Goal: Task Accomplishment & Management: Use online tool/utility

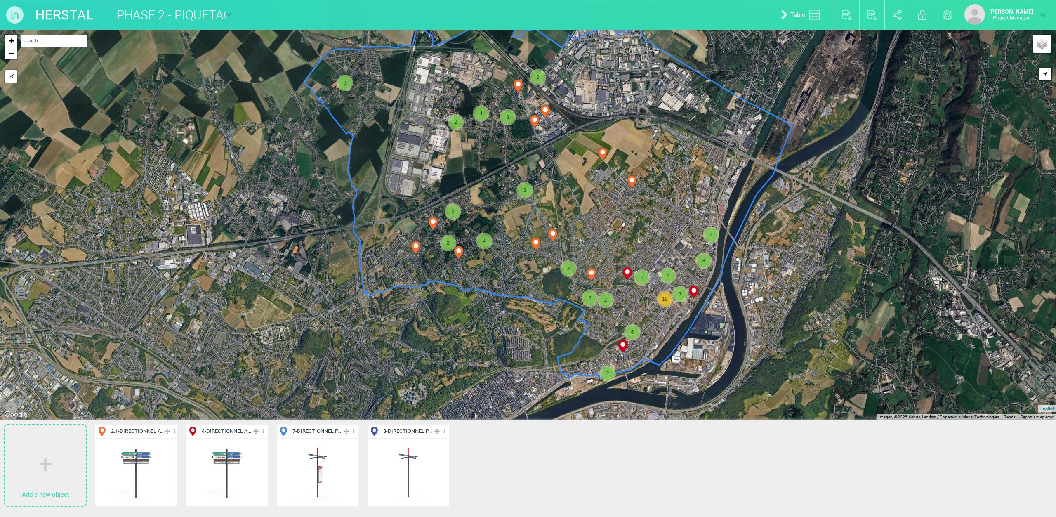
click at [133, 457] on img at bounding box center [136, 472] width 61 height 61
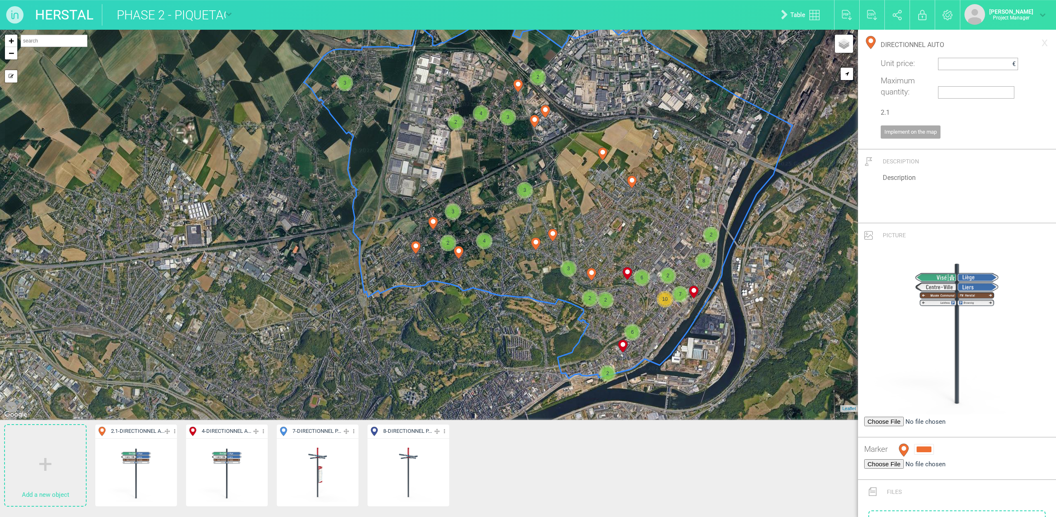
click at [240, 455] on img at bounding box center [226, 472] width 61 height 61
type input "DIRECTIONNEL AUTO CENTRE"
type input "4"
click at [233, 459] on img at bounding box center [226, 472] width 61 height 61
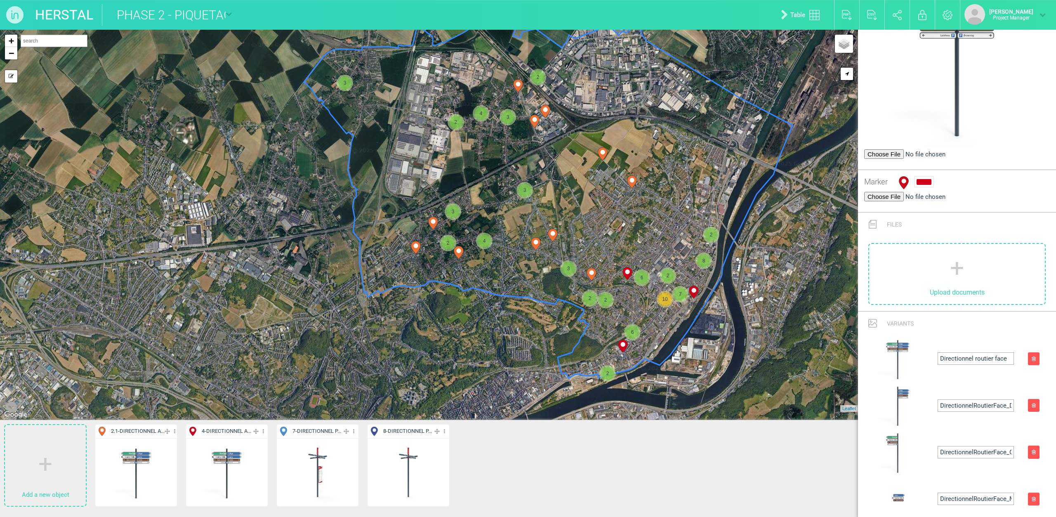
scroll to position [401, 0]
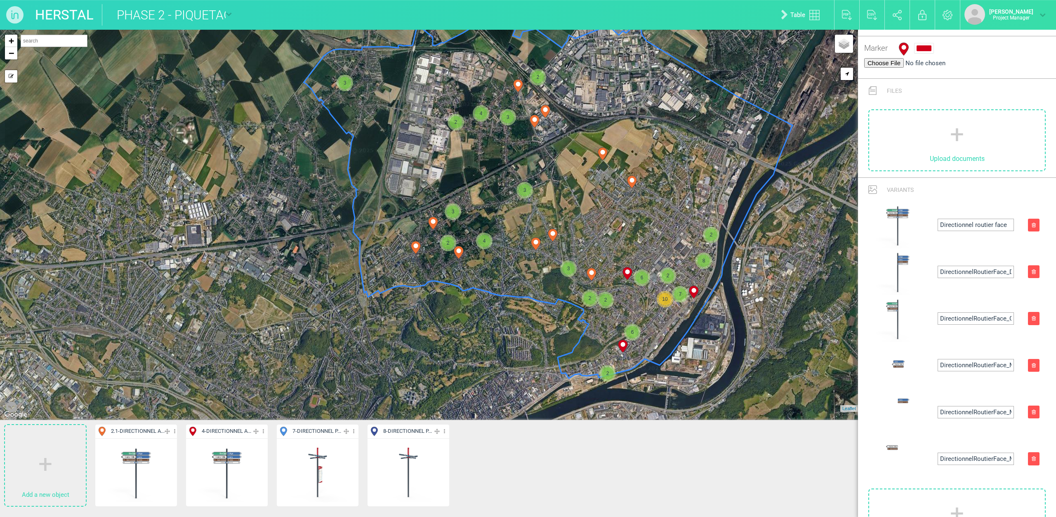
click at [233, 456] on img at bounding box center [226, 472] width 61 height 61
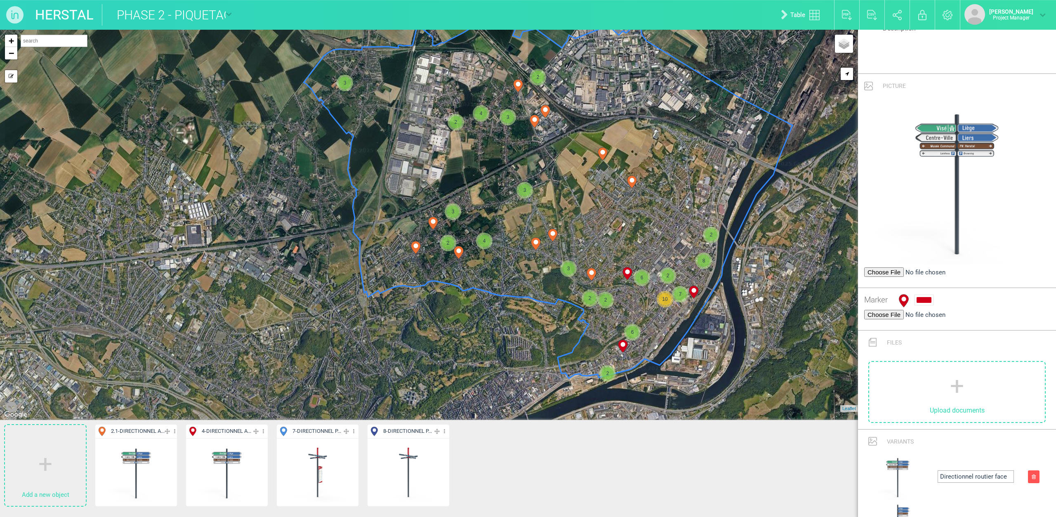
scroll to position [0, 0]
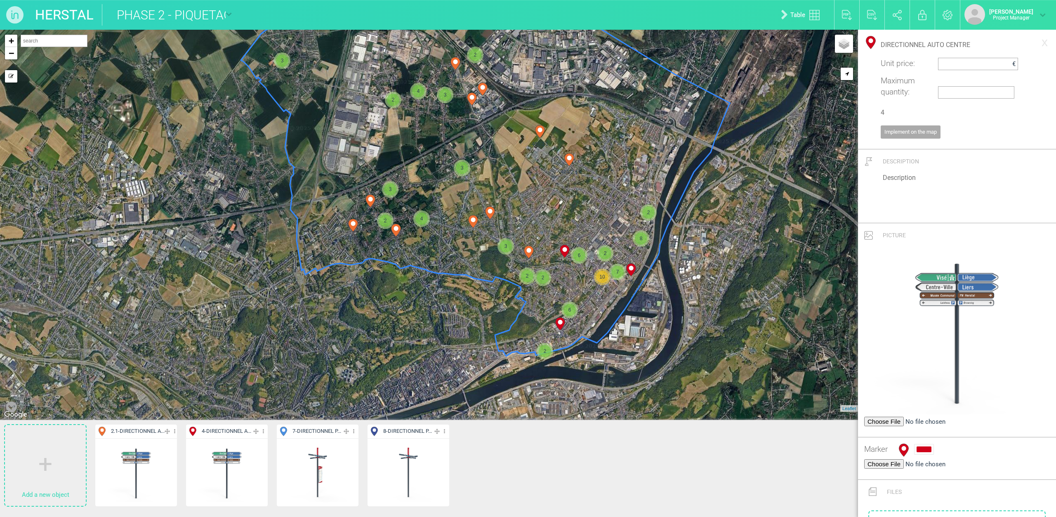
click at [540, 277] on span "2" at bounding box center [543, 278] width 12 height 12
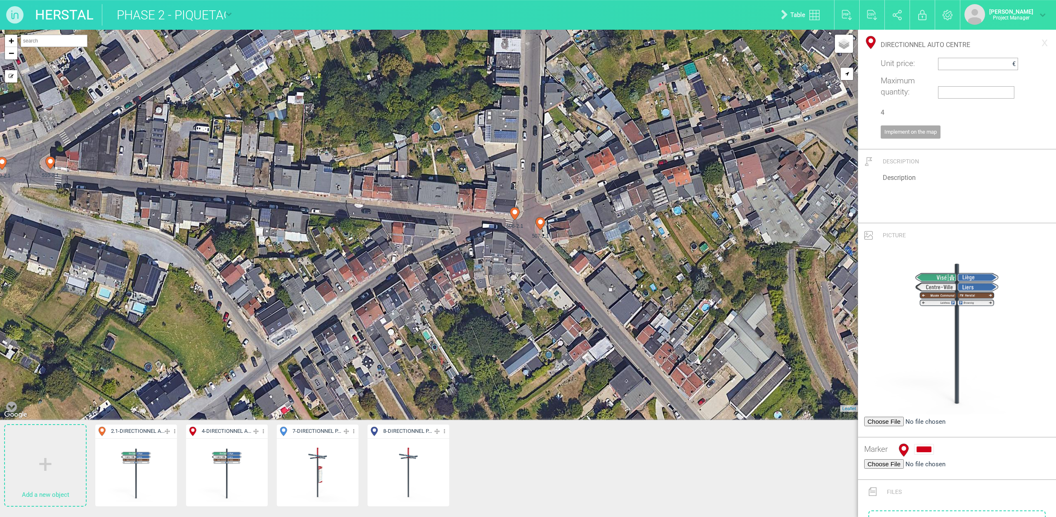
click at [542, 224] on icon at bounding box center [540, 223] width 9 height 13
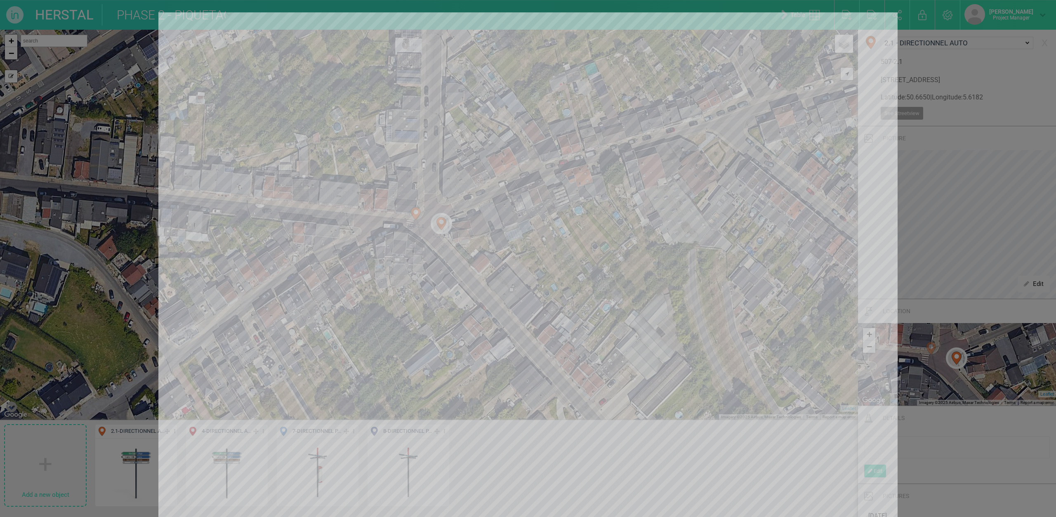
click at [118, 73] on div at bounding box center [528, 258] width 1056 height 517
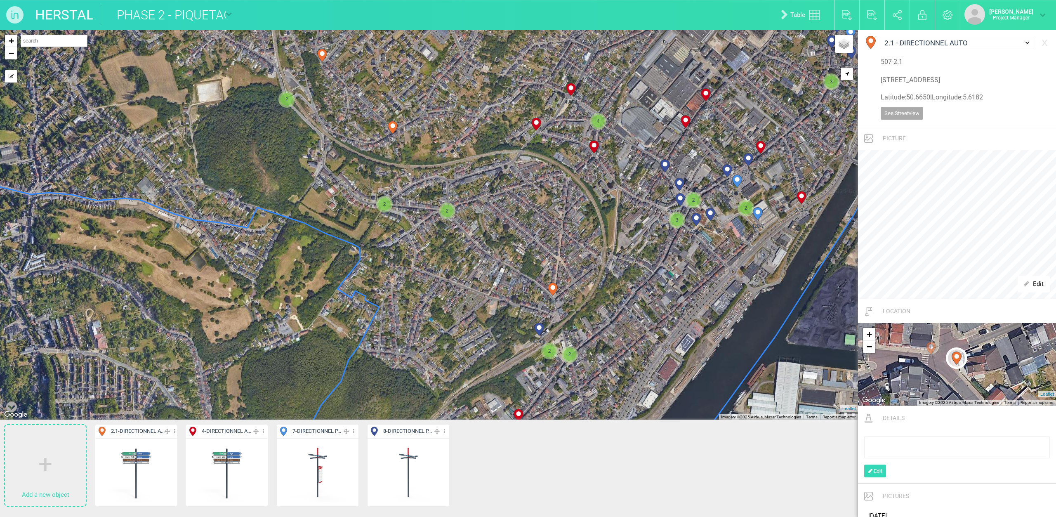
click at [536, 125] on circle at bounding box center [536, 122] width 5 height 5
select select "19028"
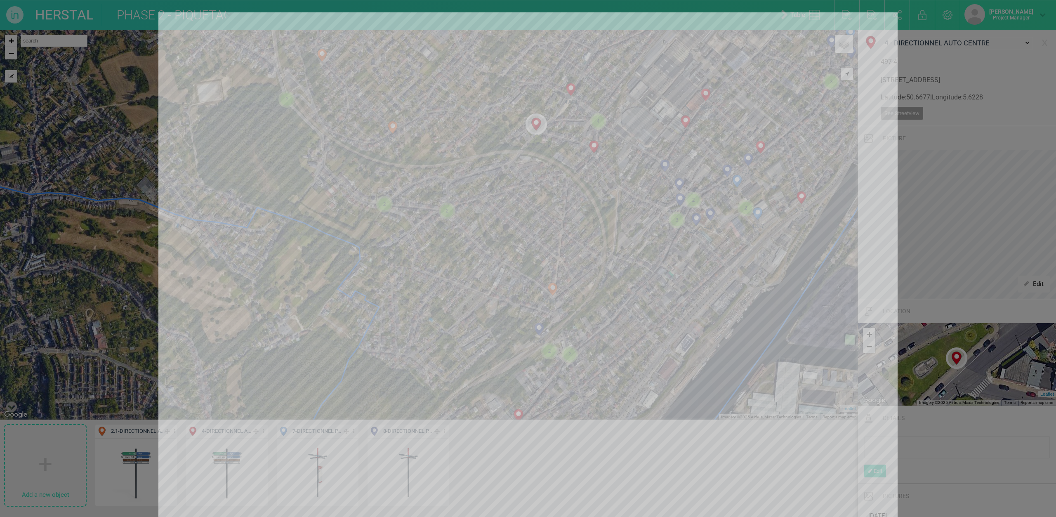
click at [1020, 109] on div at bounding box center [528, 258] width 1056 height 517
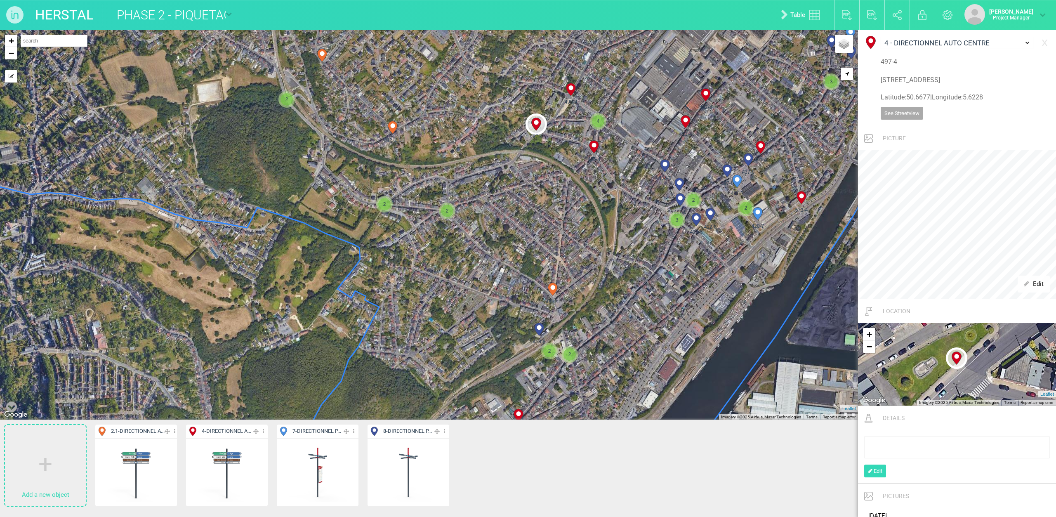
click at [594, 148] on icon at bounding box center [593, 147] width 9 height 13
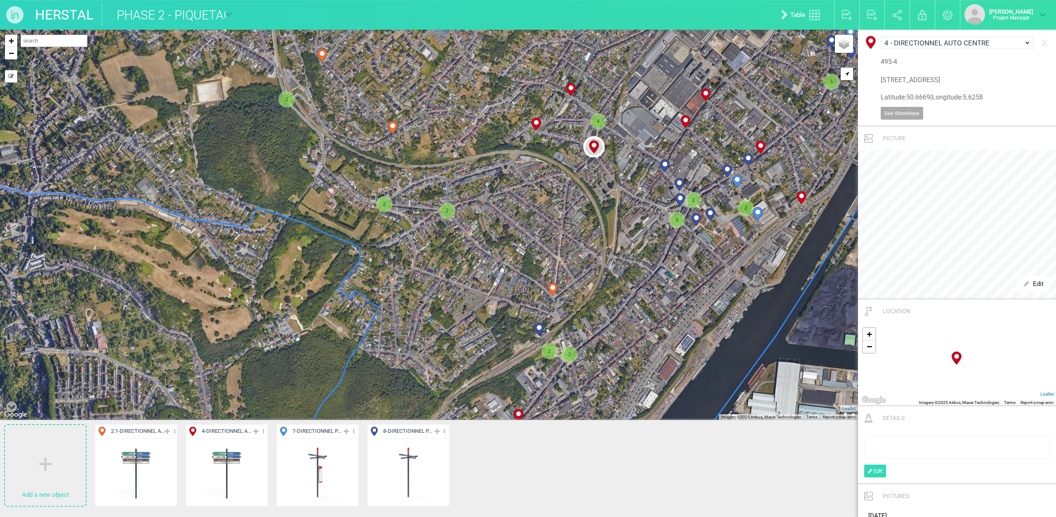
type input "[STREET_ADDRESS]"
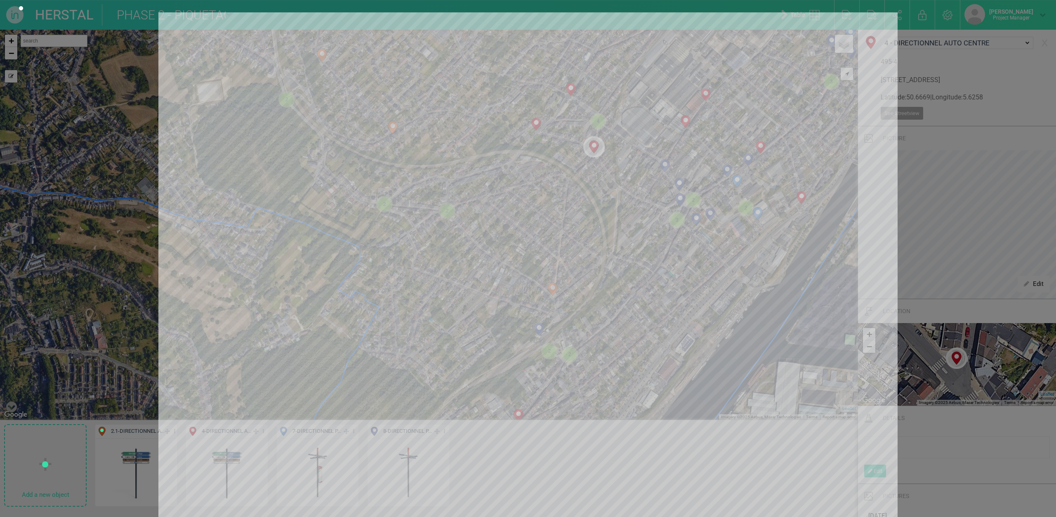
click at [127, 221] on div at bounding box center [528, 258] width 1056 height 517
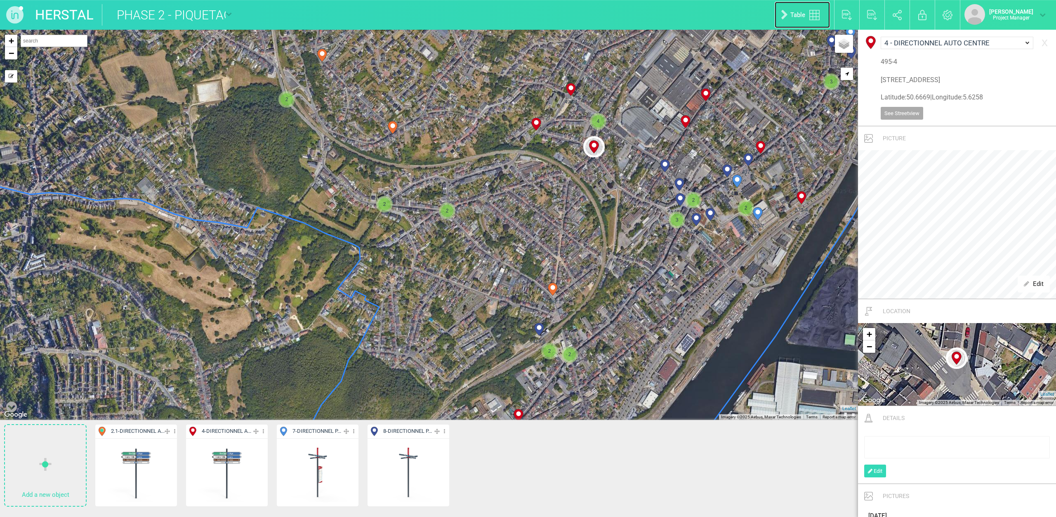
click at [808, 15] on link "Table" at bounding box center [802, 15] width 55 height 26
select select "19028"
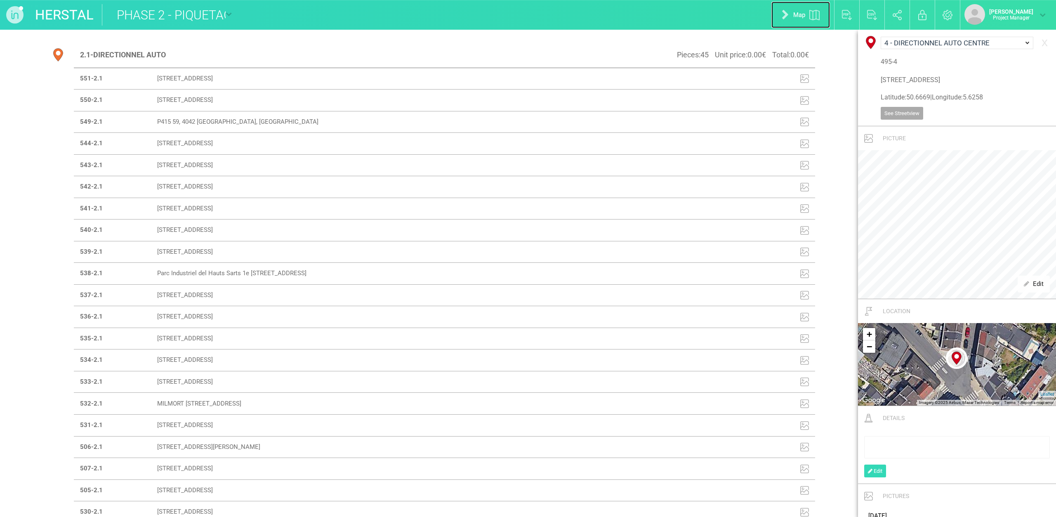
click at [813, 16] on img at bounding box center [815, 15] width 10 height 10
select select "19028"
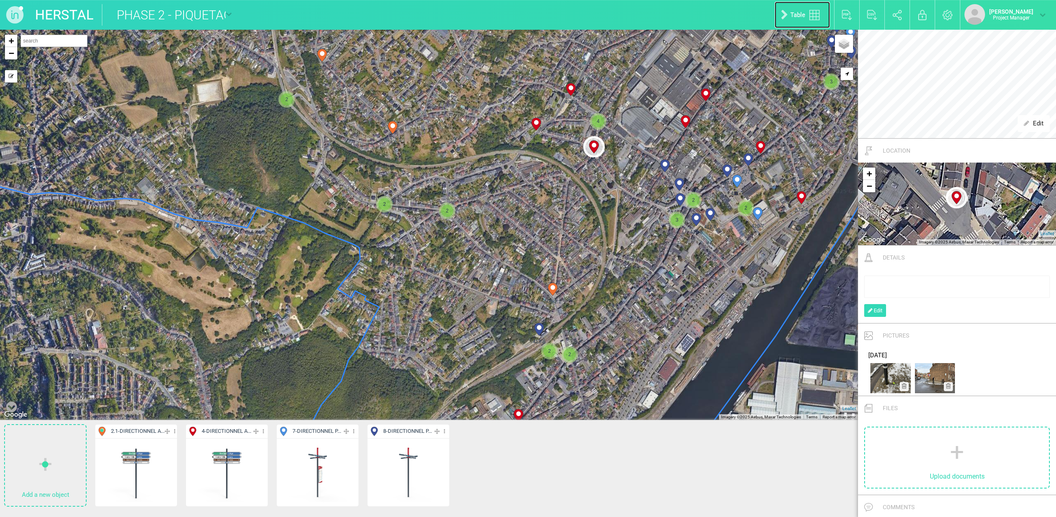
scroll to position [118, 0]
